Goal: Information Seeking & Learning: Find specific page/section

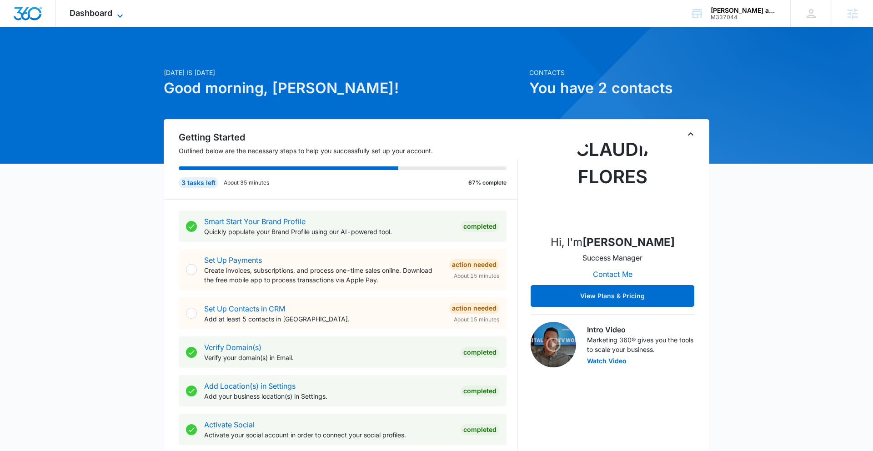
click at [111, 15] on span "Dashboard" at bounding box center [91, 13] width 43 height 10
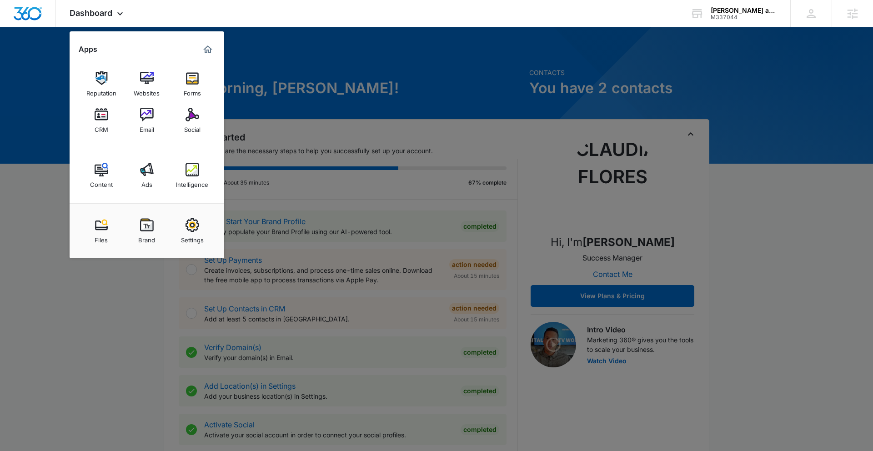
click at [142, 222] on img at bounding box center [147, 225] width 14 height 14
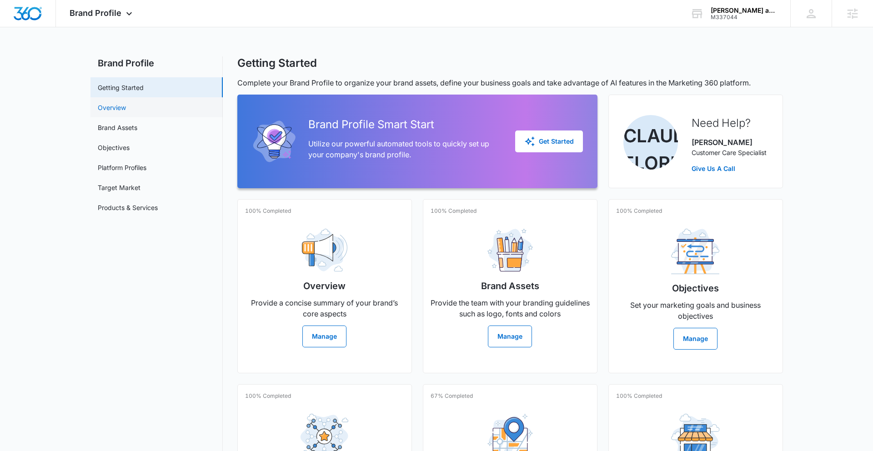
click at [115, 109] on link "Overview" at bounding box center [112, 108] width 28 height 10
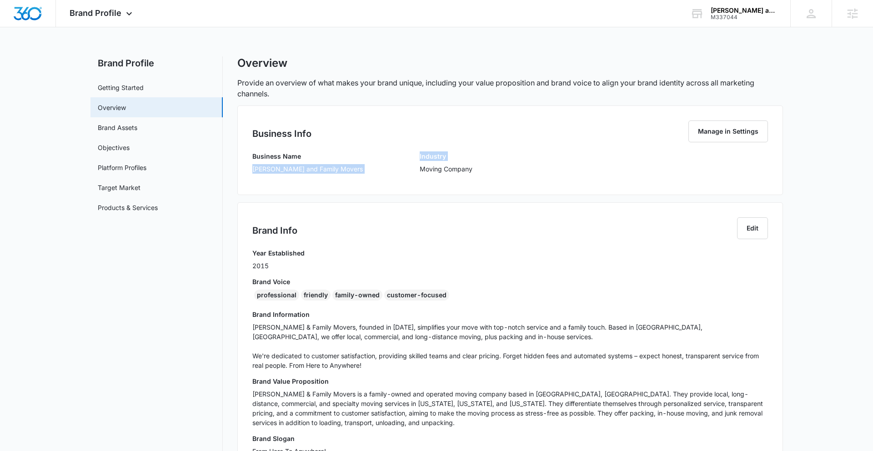
drag, startPoint x: 253, startPoint y: 170, endPoint x: 363, endPoint y: 168, distance: 109.6
click at [362, 170] on div "Business Name Kane and Family Movers Industry Moving Company" at bounding box center [510, 165] width 516 height 29
click at [346, 171] on div "Business Name Kane and Family Movers Industry Moving Company" at bounding box center [510, 165] width 516 height 29
drag, startPoint x: 326, startPoint y: 170, endPoint x: 250, endPoint y: 167, distance: 76.4
click at [252, 169] on div "Business Name Kane and Family Movers Industry Moving Company" at bounding box center [510, 165] width 516 height 29
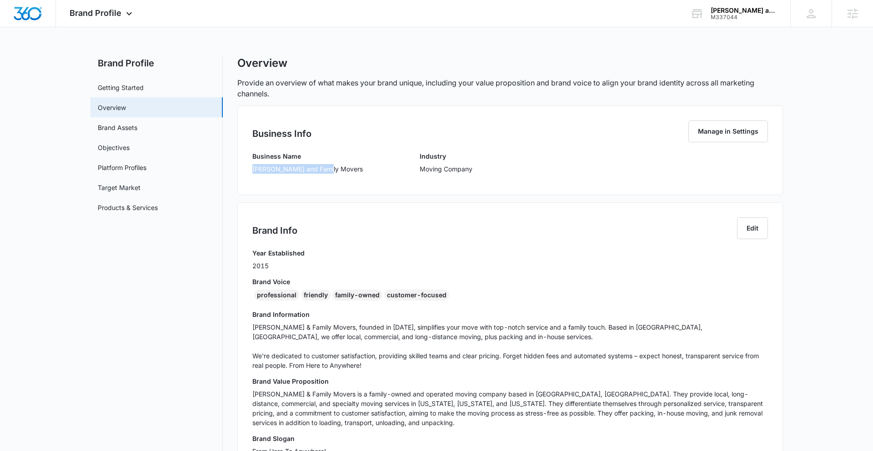
copy p "[PERSON_NAME] and Family Movers"
click at [115, 12] on span "Brand Profile" at bounding box center [96, 13] width 52 height 10
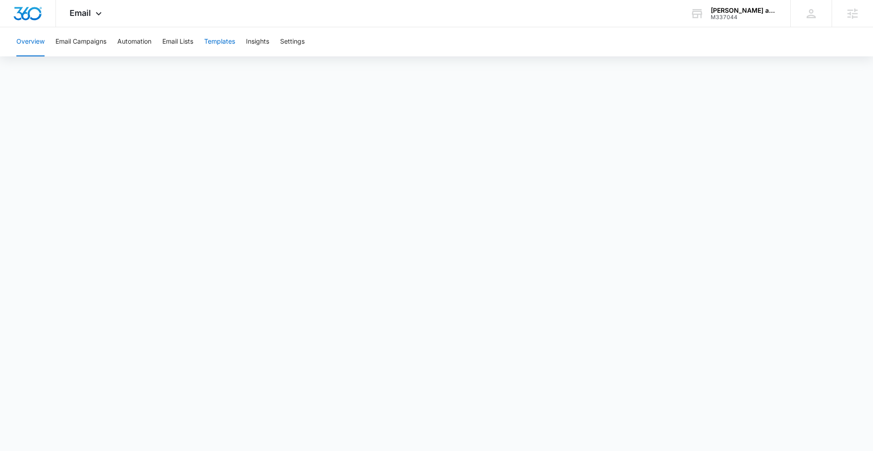
click at [223, 42] on button "Templates" at bounding box center [219, 41] width 31 height 29
click at [85, 17] on span "Email" at bounding box center [80, 13] width 21 height 10
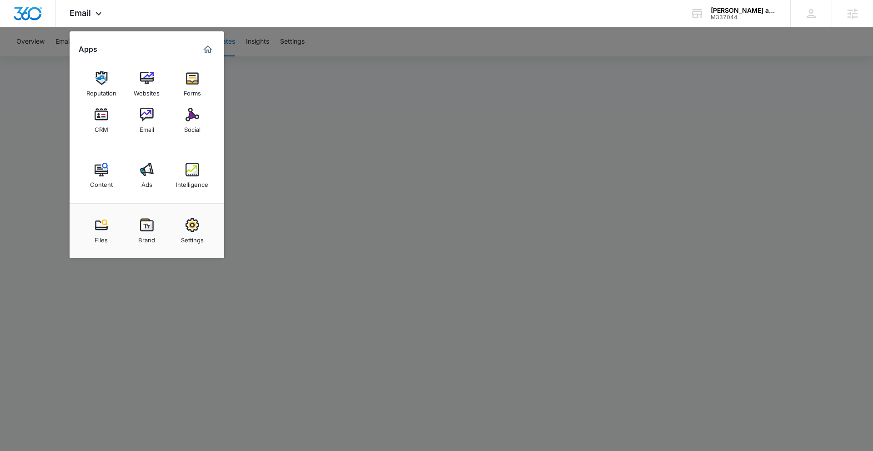
click at [189, 120] on img at bounding box center [193, 115] width 14 height 14
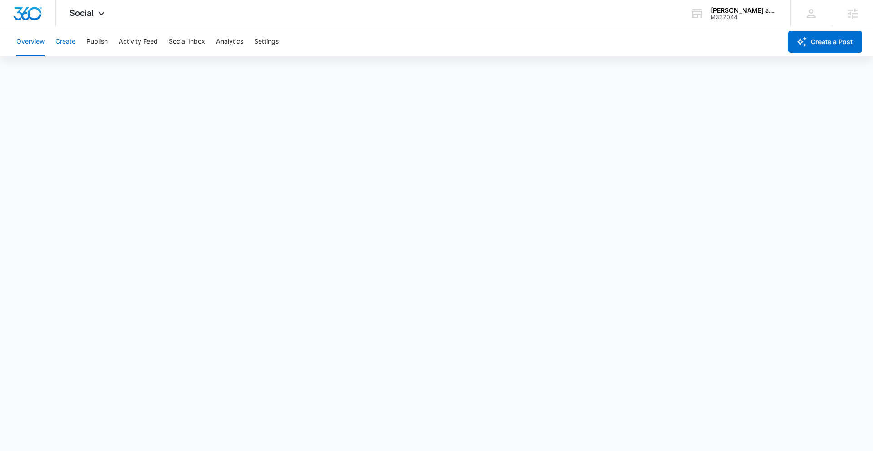
click at [64, 42] on button "Create" at bounding box center [65, 41] width 20 height 29
click at [92, 41] on button "Publish" at bounding box center [96, 41] width 21 height 29
click at [80, 70] on button "Schedules" at bounding box center [69, 69] width 31 height 25
click at [67, 39] on button "Create" at bounding box center [65, 41] width 20 height 29
click at [72, 41] on button "Create" at bounding box center [65, 41] width 20 height 29
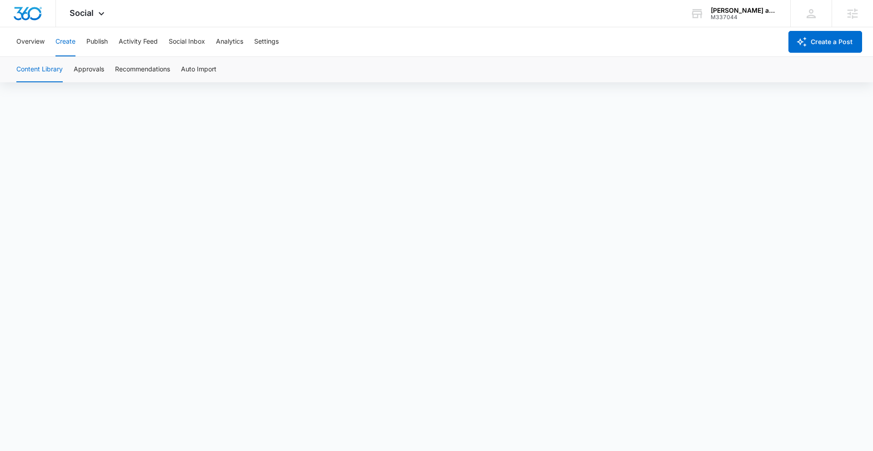
scroll to position [6, 0]
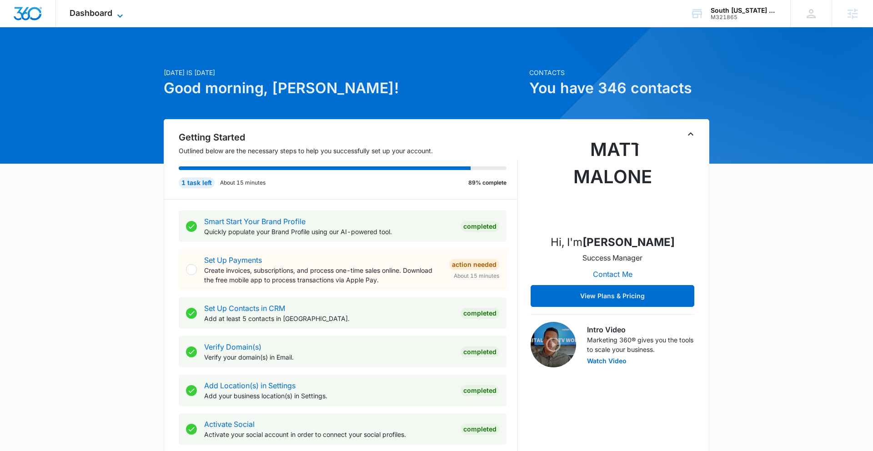
click at [103, 10] on span "Dashboard" at bounding box center [91, 13] width 43 height 10
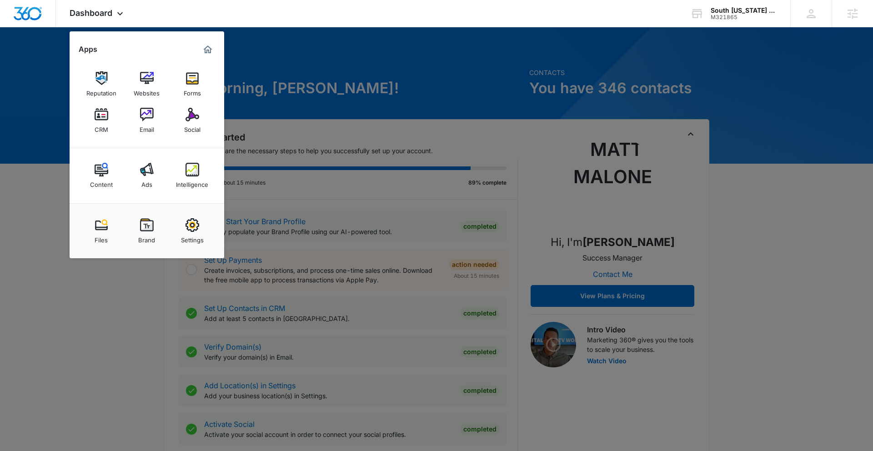
click at [747, 153] on div at bounding box center [436, 225] width 873 height 451
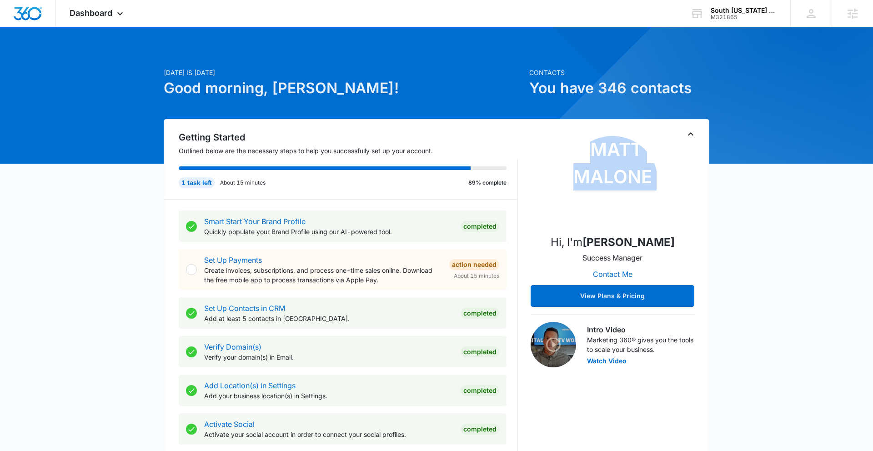
click at [106, 13] on span "Dashboard" at bounding box center [91, 13] width 43 height 10
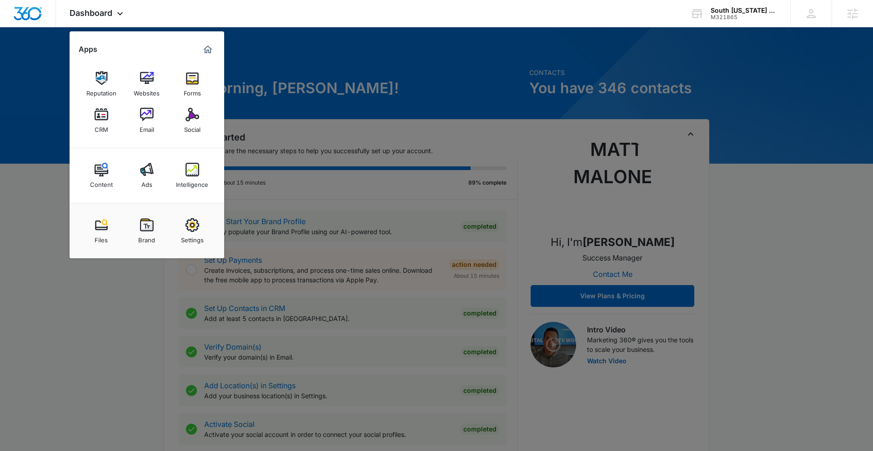
click at [141, 222] on img at bounding box center [147, 225] width 14 height 14
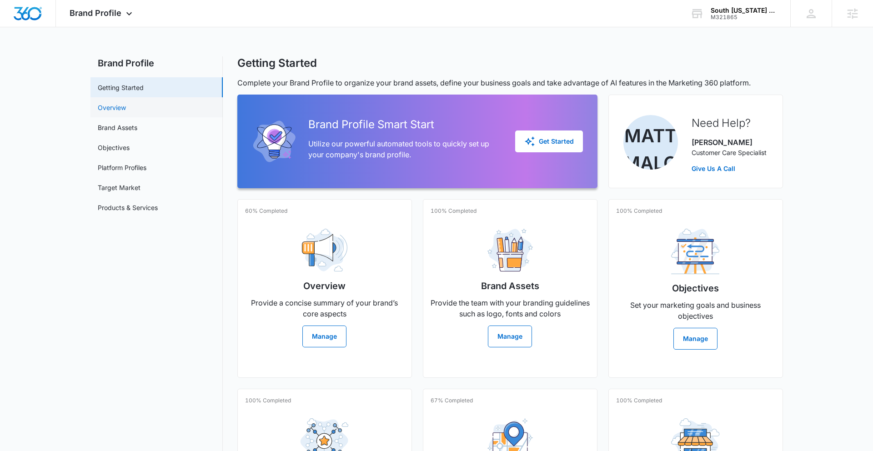
click at [126, 105] on link "Overview" at bounding box center [112, 108] width 28 height 10
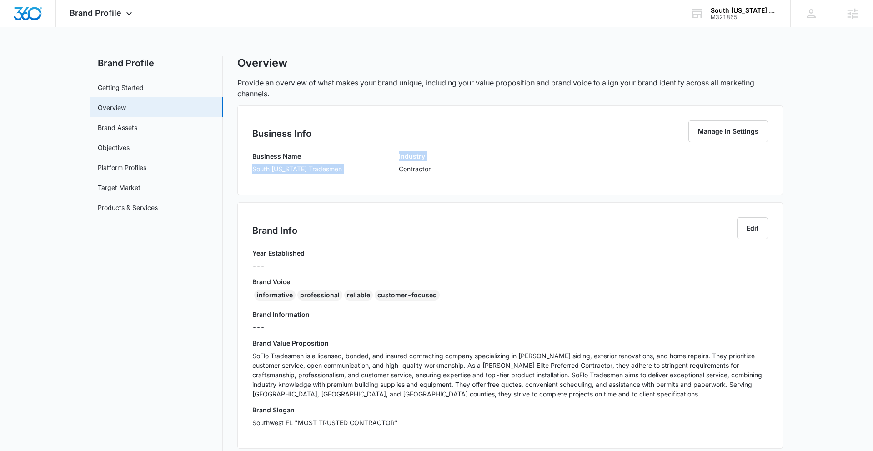
drag, startPoint x: 252, startPoint y: 170, endPoint x: 361, endPoint y: 167, distance: 109.2
click at [361, 167] on div "Business Name South [US_STATE] Tradesmen Industry Contractor" at bounding box center [510, 165] width 516 height 29
drag, startPoint x: 336, startPoint y: 171, endPoint x: 330, endPoint y: 174, distance: 7.3
click at [336, 171] on div "Business Name South [US_STATE] Tradesmen Industry Contractor" at bounding box center [510, 165] width 516 height 29
drag, startPoint x: 332, startPoint y: 171, endPoint x: 244, endPoint y: 171, distance: 88.2
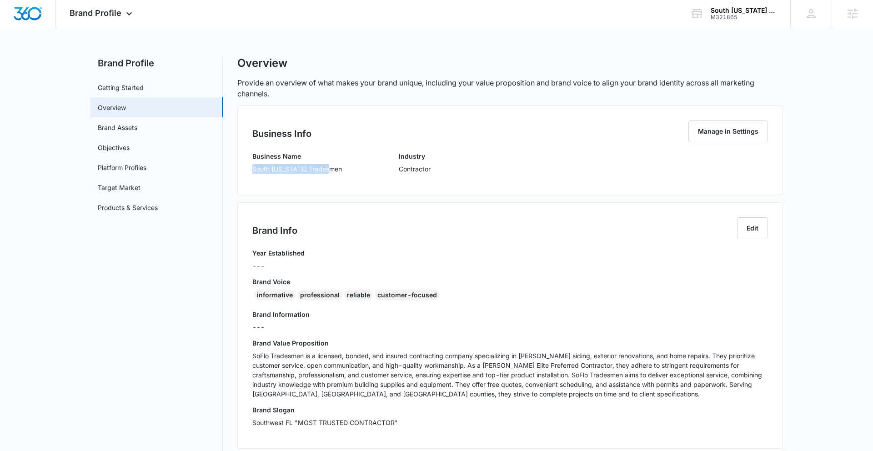
click at [244, 172] on div "Business Info Manage in Settings Business Name South [US_STATE] Tradesmen Indus…" at bounding box center [510, 150] width 546 height 90
copy p "South [US_STATE] Tradesmen"
